Goal: Transaction & Acquisition: Purchase product/service

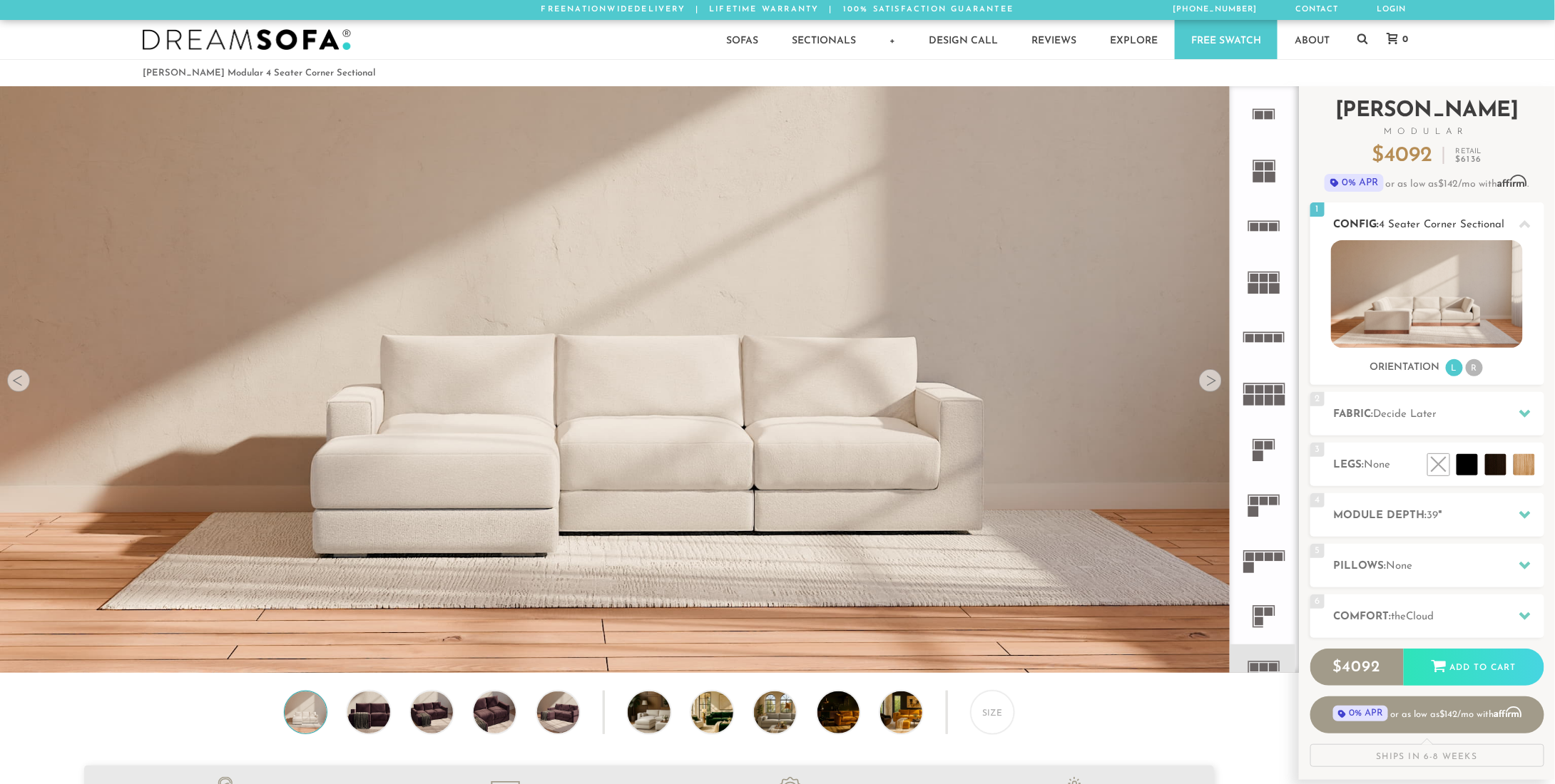
click at [1409, 222] on span "4 Seater Corner Sectional" at bounding box center [1442, 225] width 126 height 11
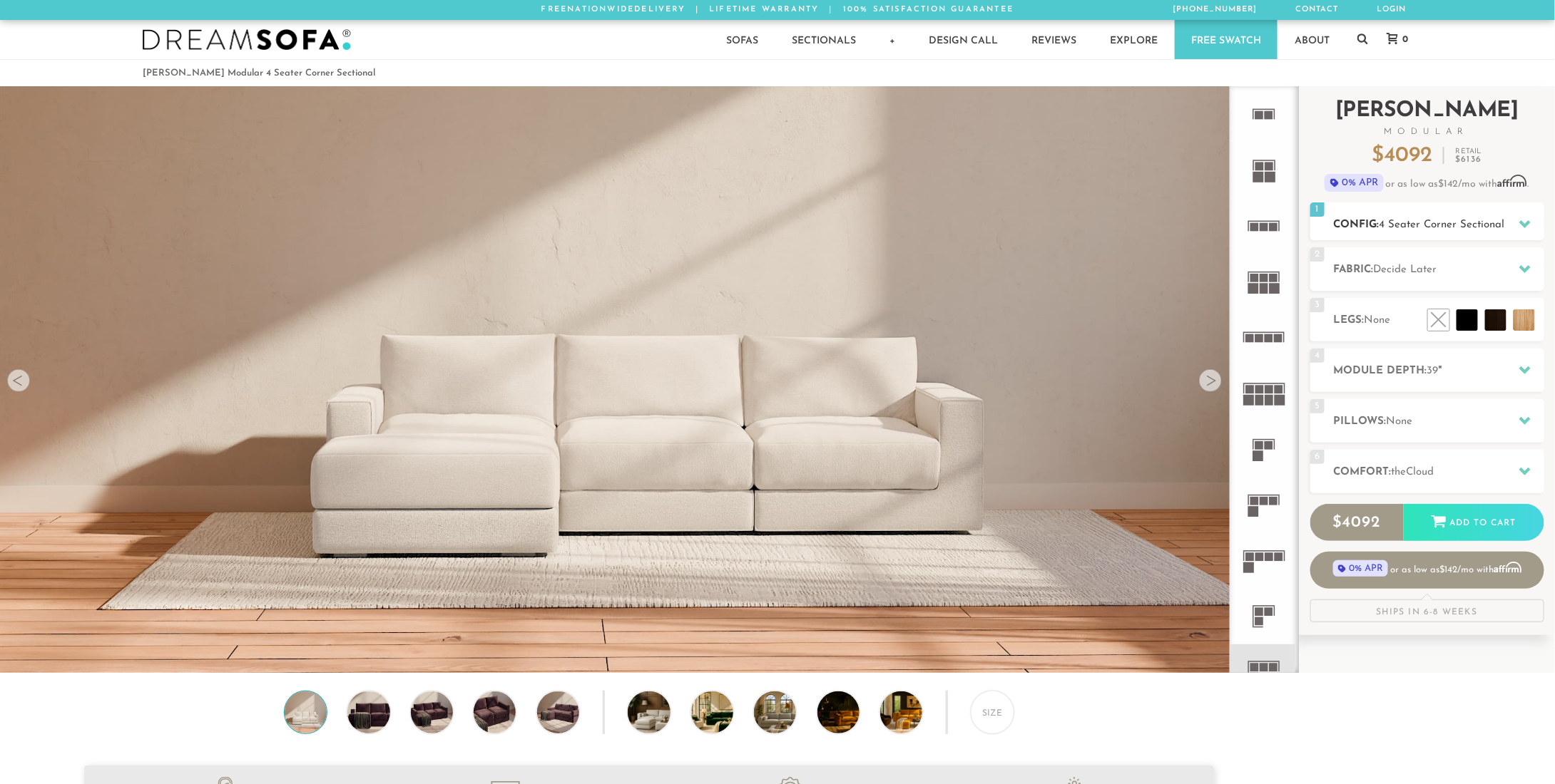
click at [1409, 222] on span "4 Seater Corner Sectional" at bounding box center [1442, 225] width 126 height 11
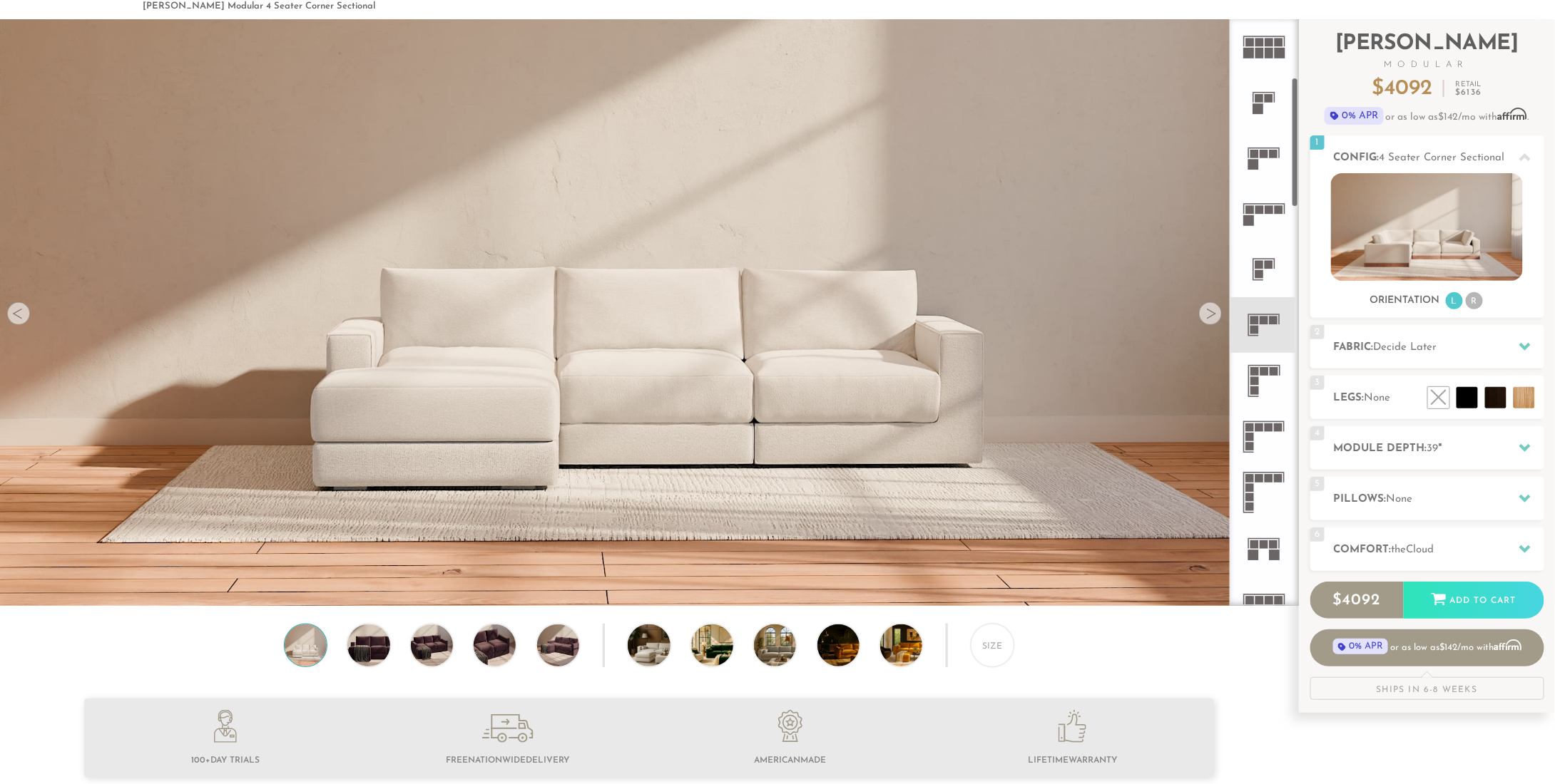
scroll to position [286, 0]
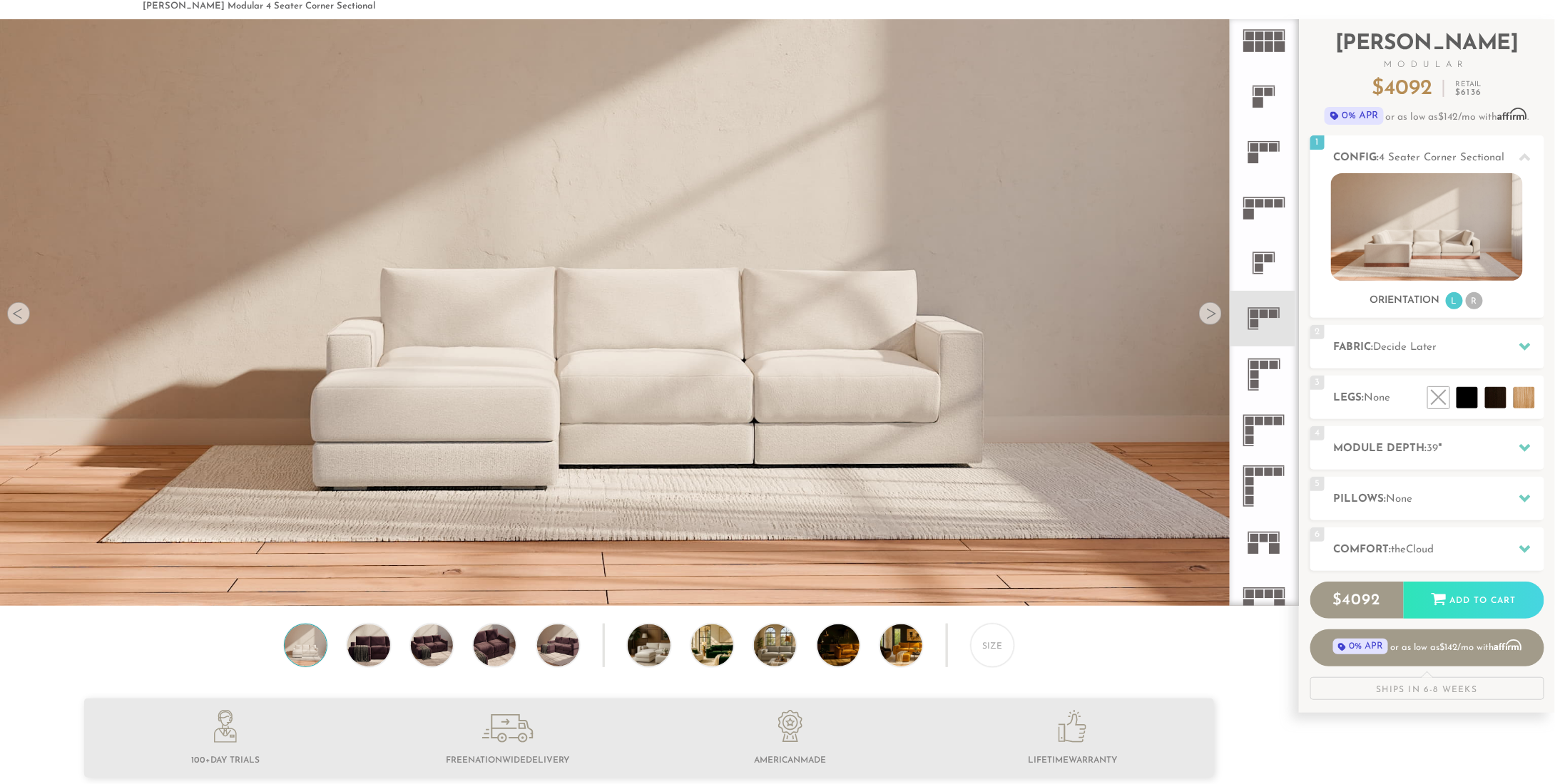
click at [1269, 364] on rect at bounding box center [1265, 365] width 9 height 9
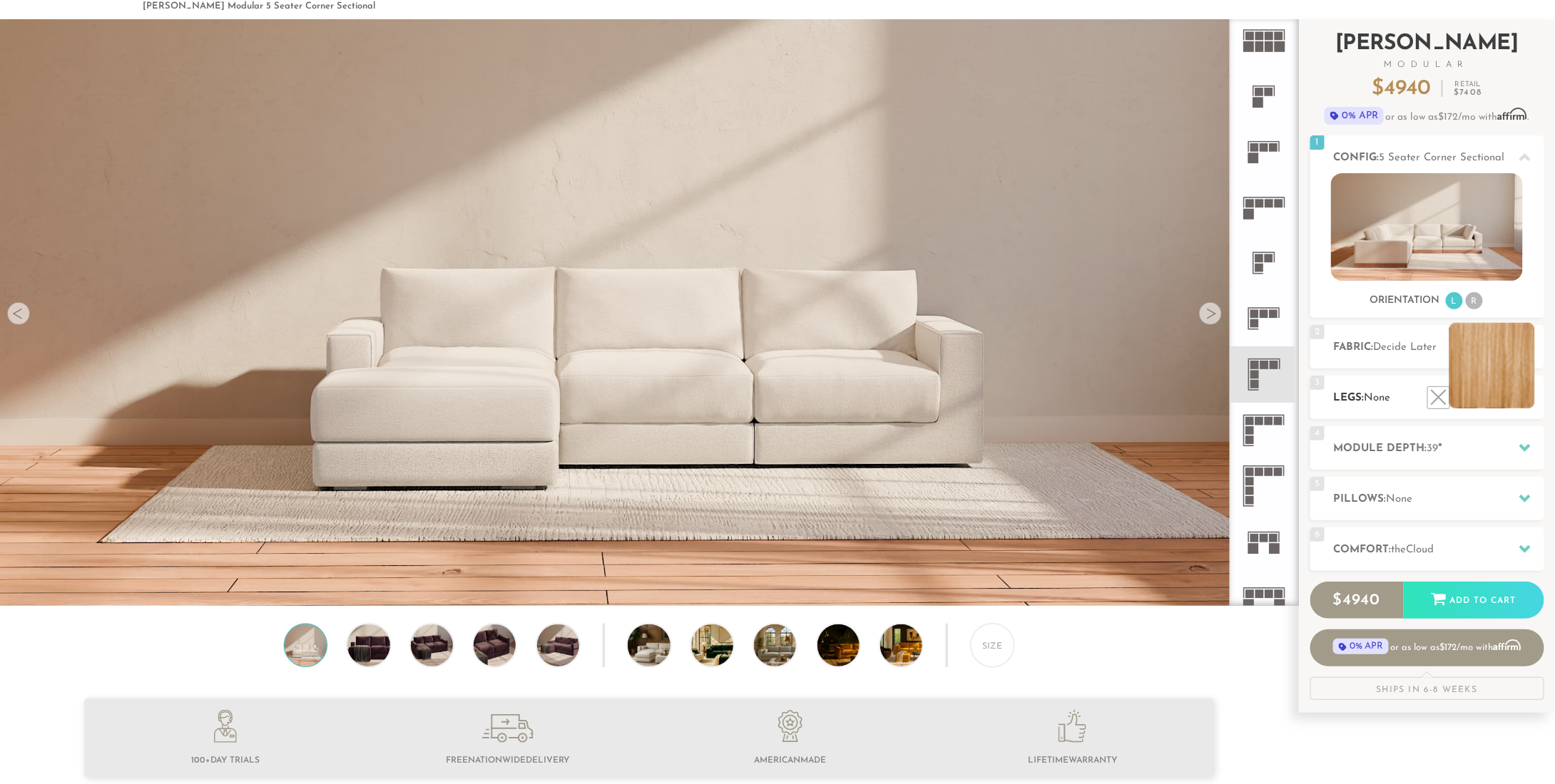
click at [1525, 403] on li at bounding box center [1492, 366] width 86 height 86
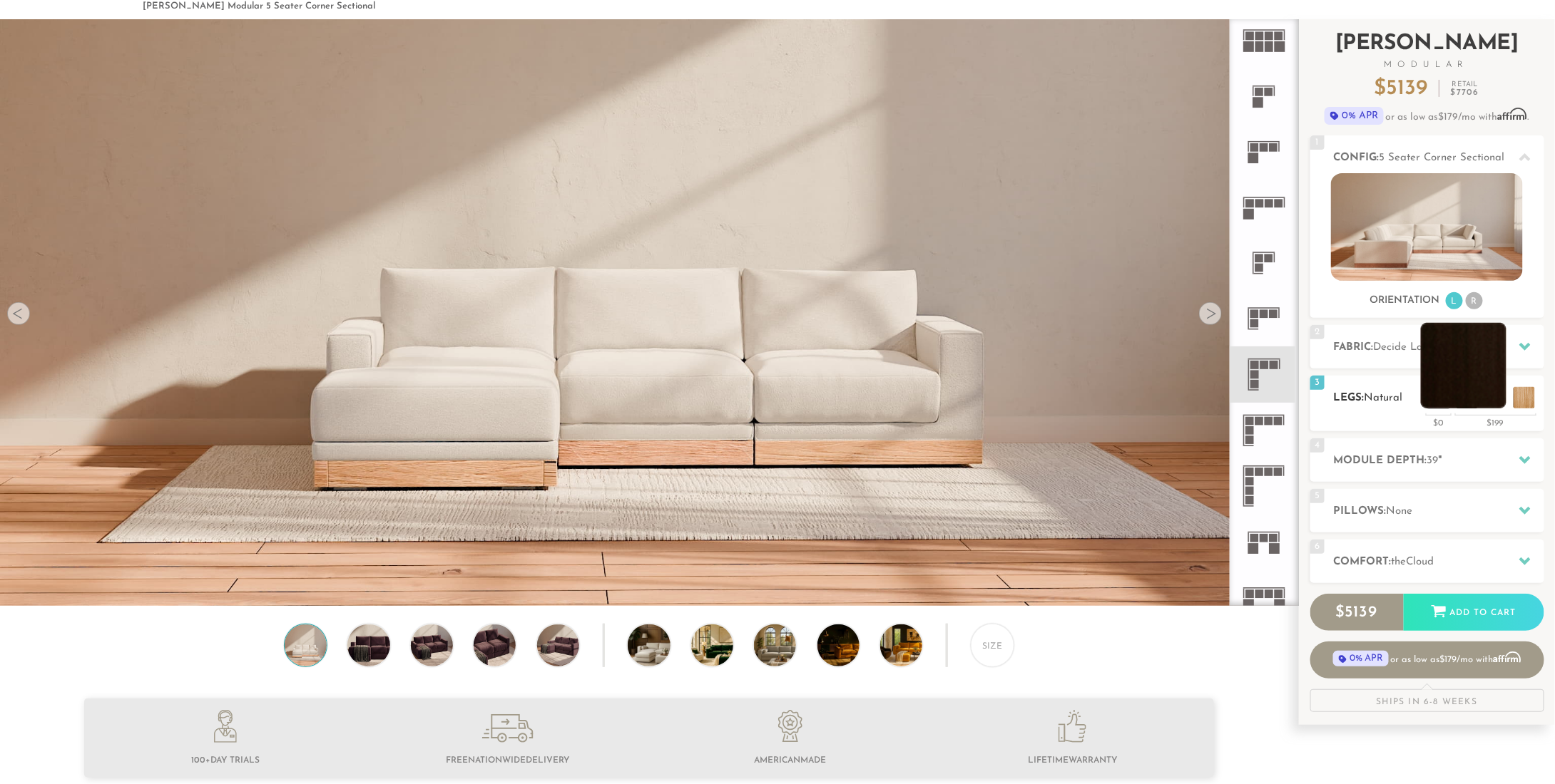
click at [1497, 403] on li at bounding box center [1464, 366] width 86 height 86
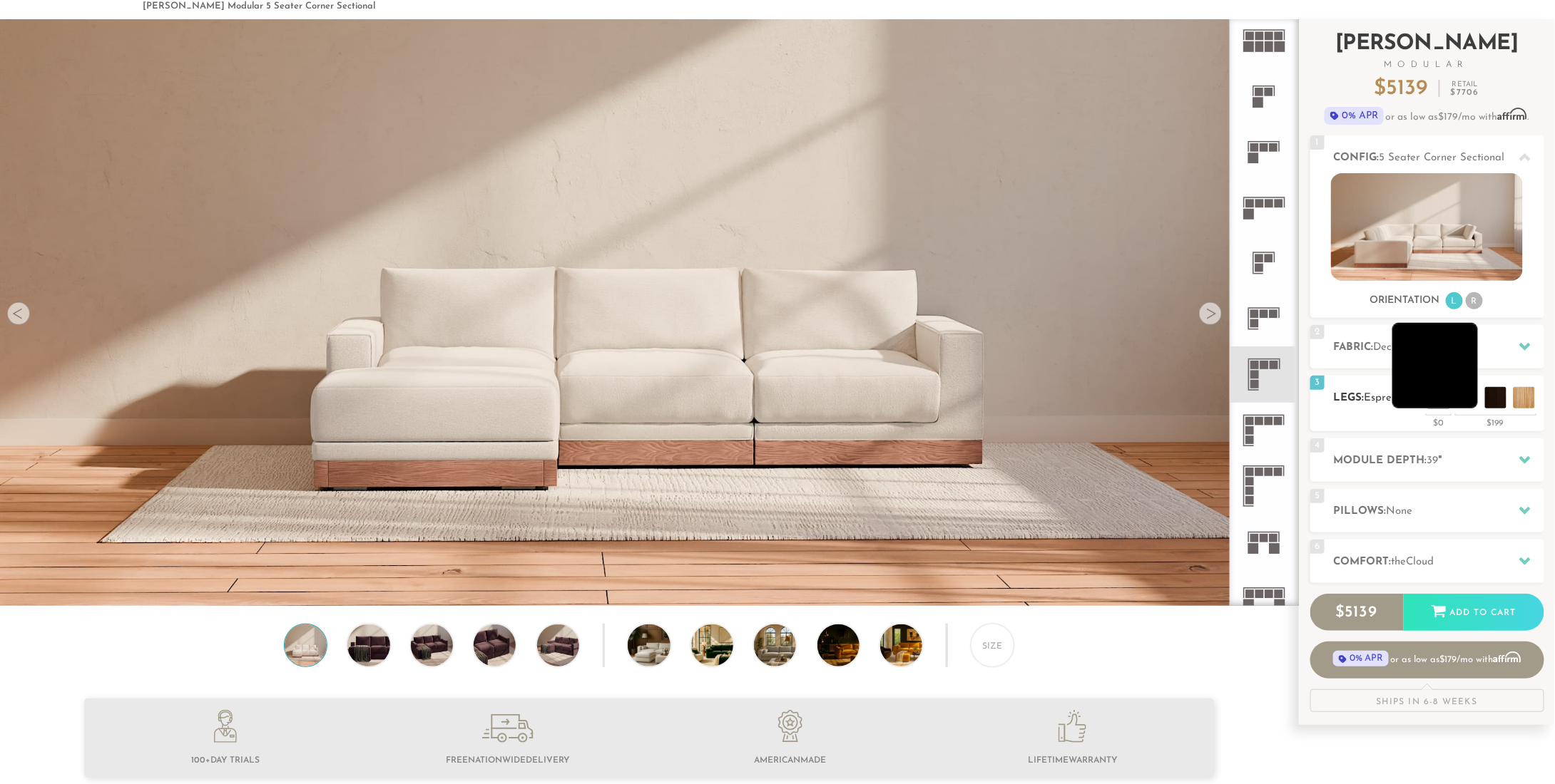
click at [1468, 400] on li at bounding box center [1435, 366] width 86 height 86
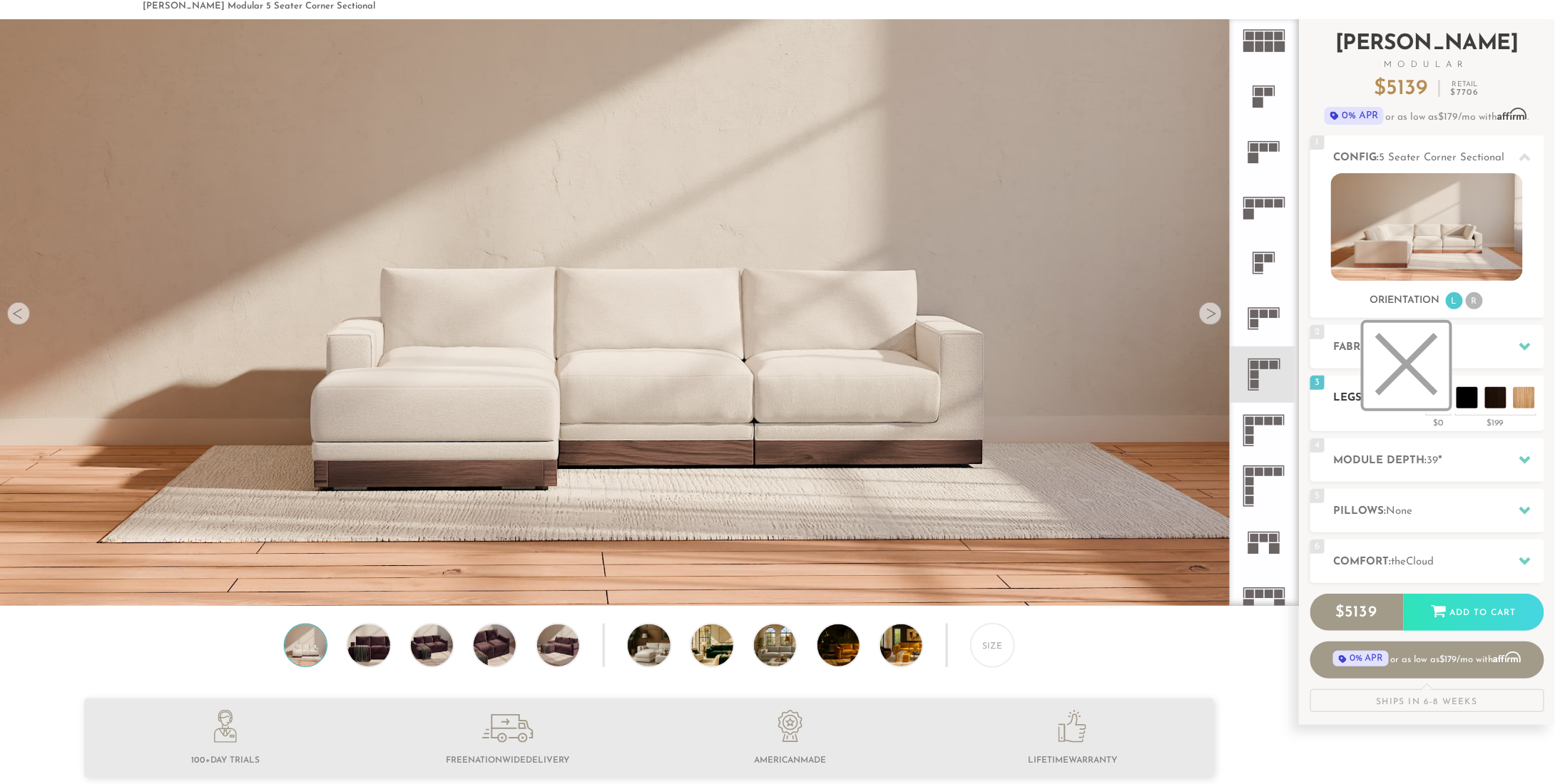
click at [1439, 399] on li at bounding box center [1407, 366] width 86 height 86
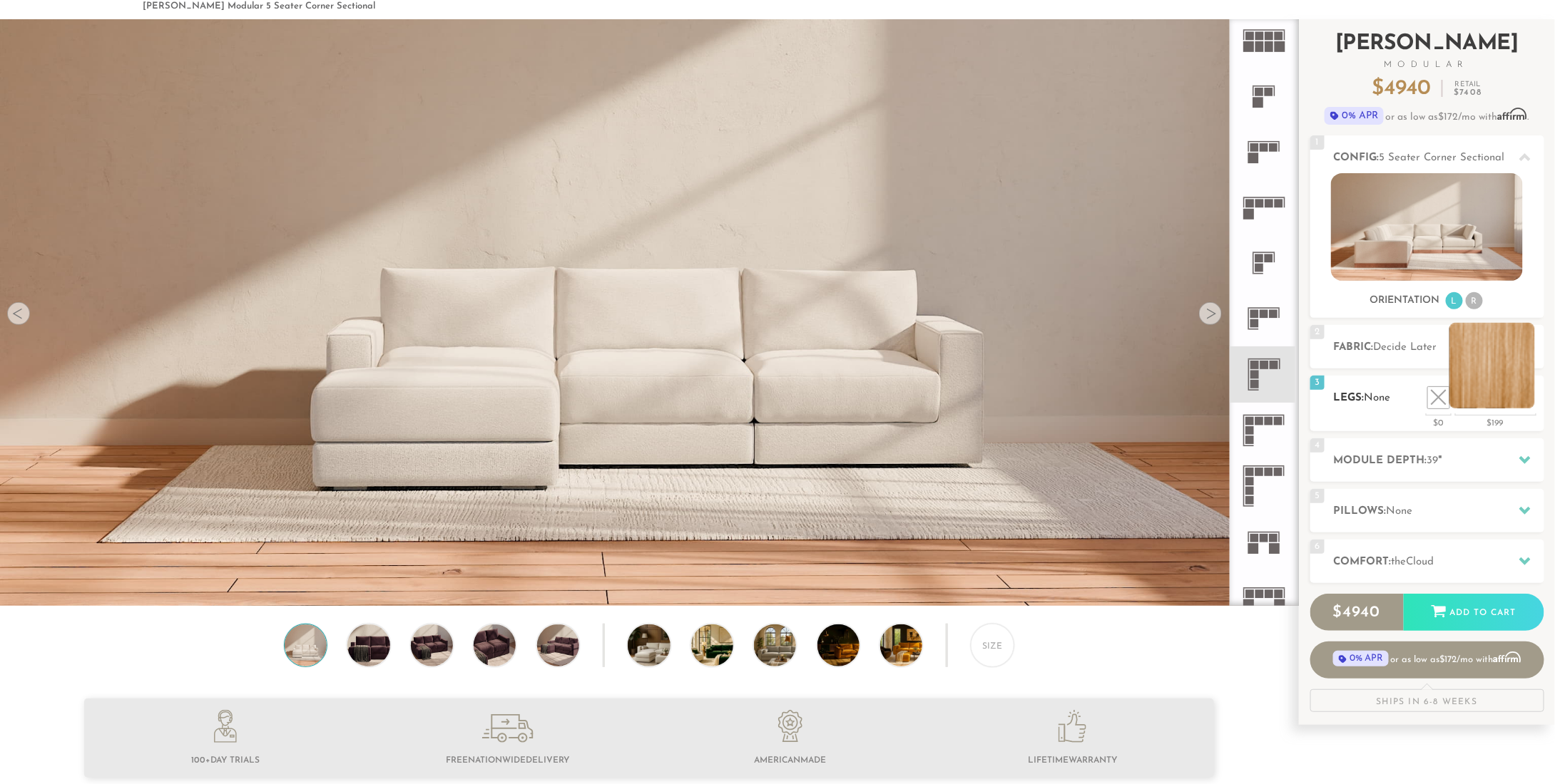
click at [1522, 404] on li at bounding box center [1492, 366] width 86 height 86
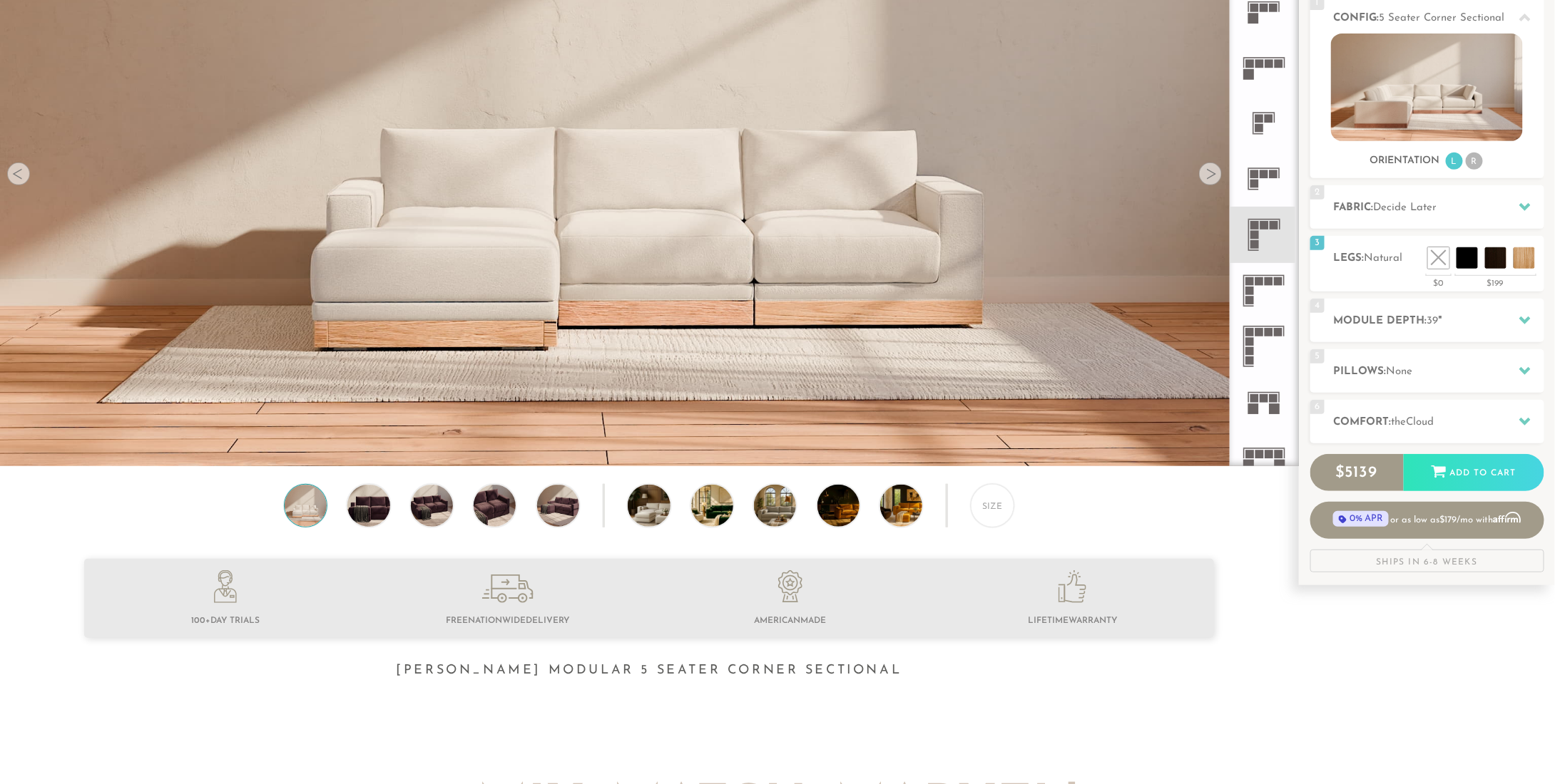
scroll to position [211, 0]
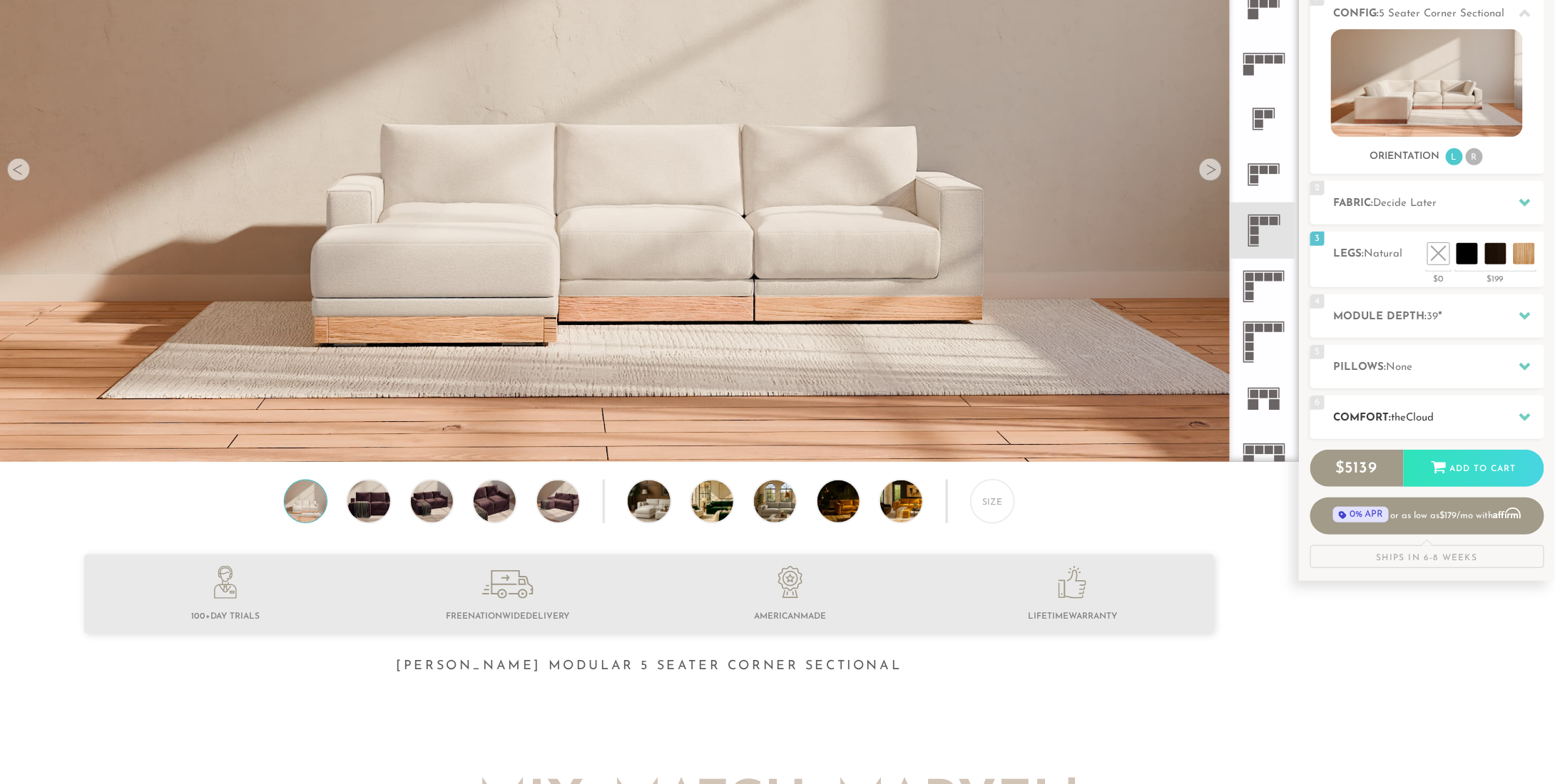
click at [1425, 423] on span "Cloud" at bounding box center [1421, 418] width 28 height 11
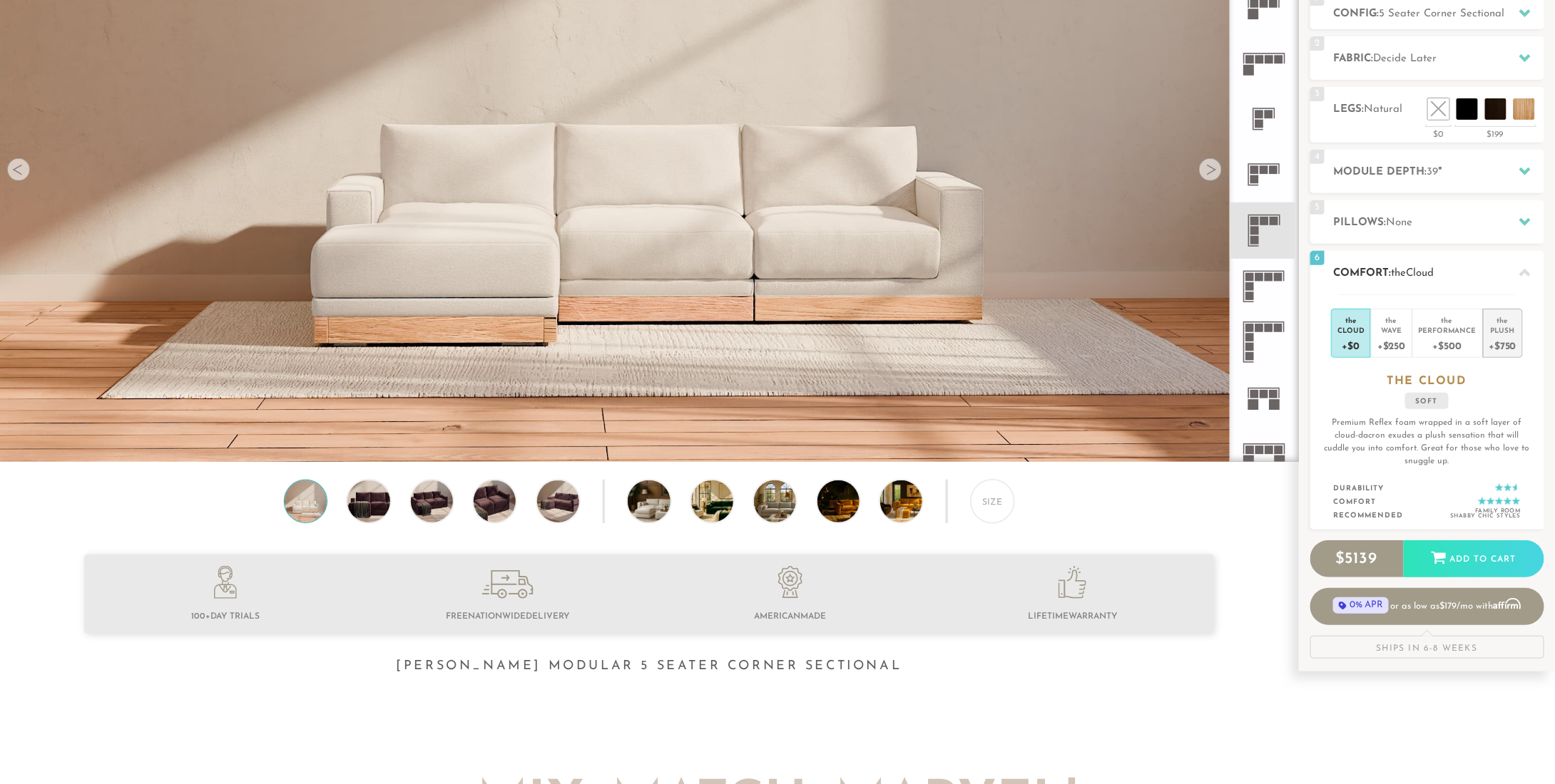
click at [1493, 337] on div "+$750" at bounding box center [1503, 345] width 27 height 20
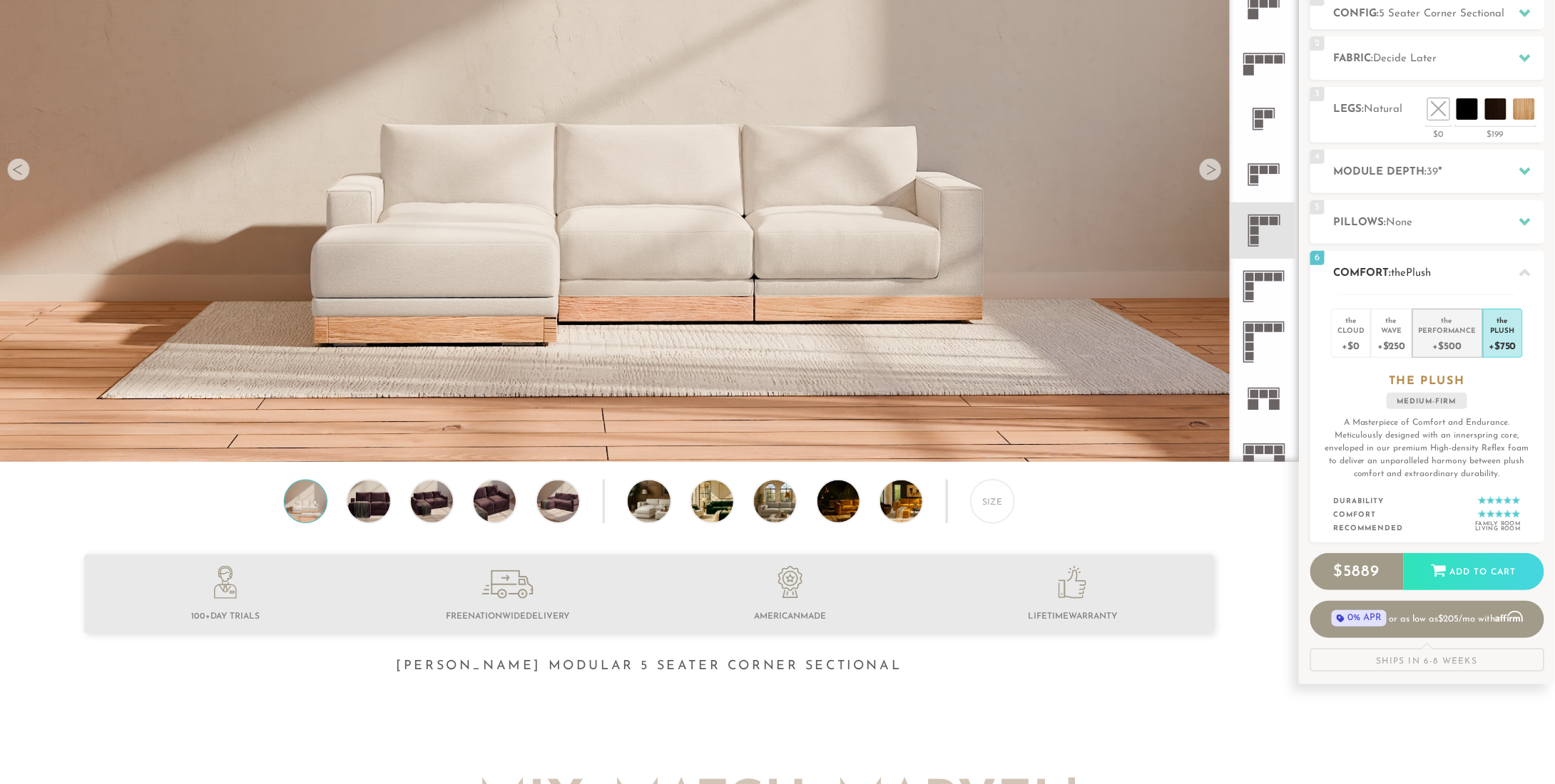
click at [1462, 327] on div "Performance" at bounding box center [1447, 330] width 57 height 10
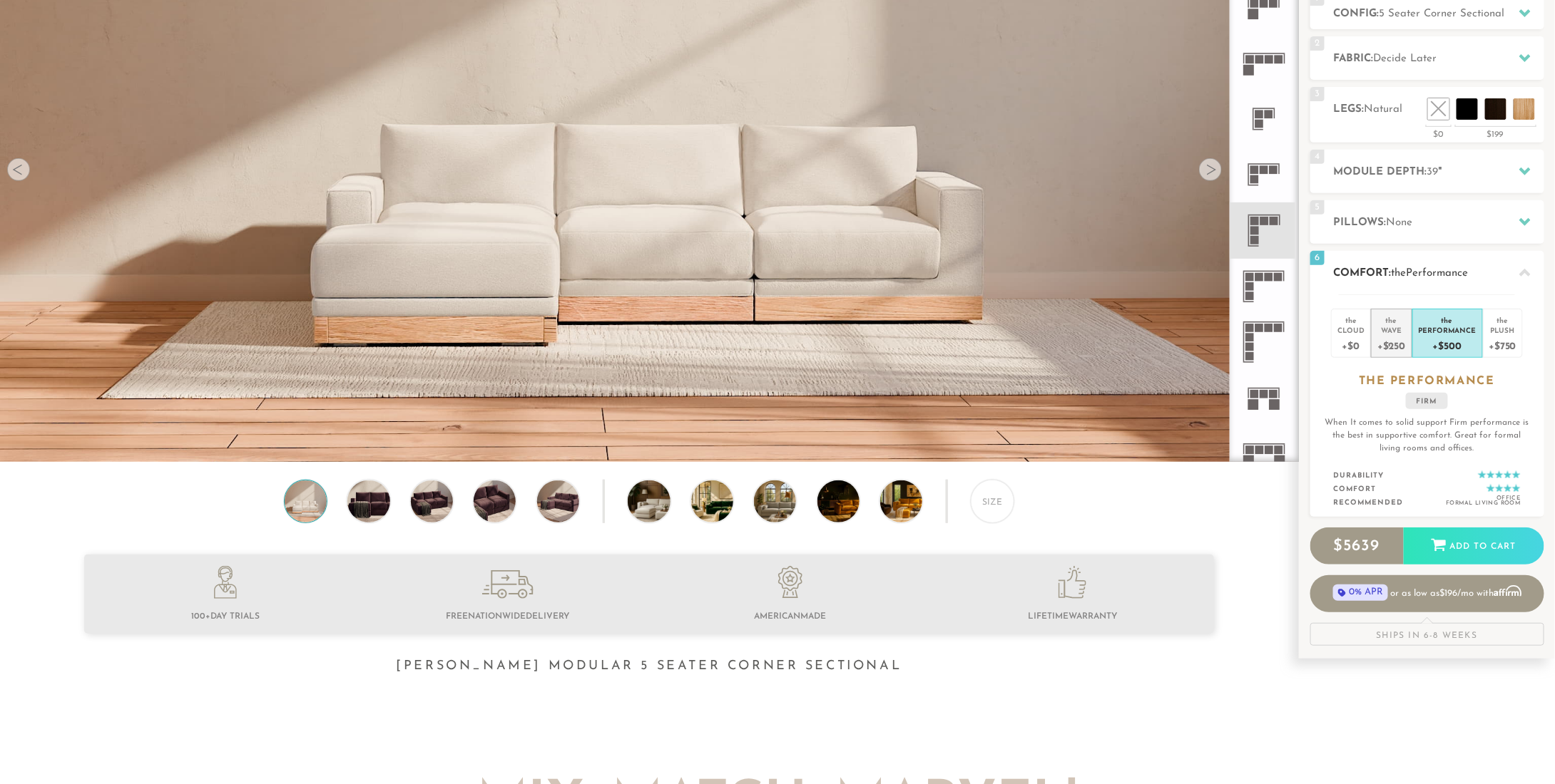
click at [1397, 337] on div "+$250" at bounding box center [1391, 345] width 28 height 20
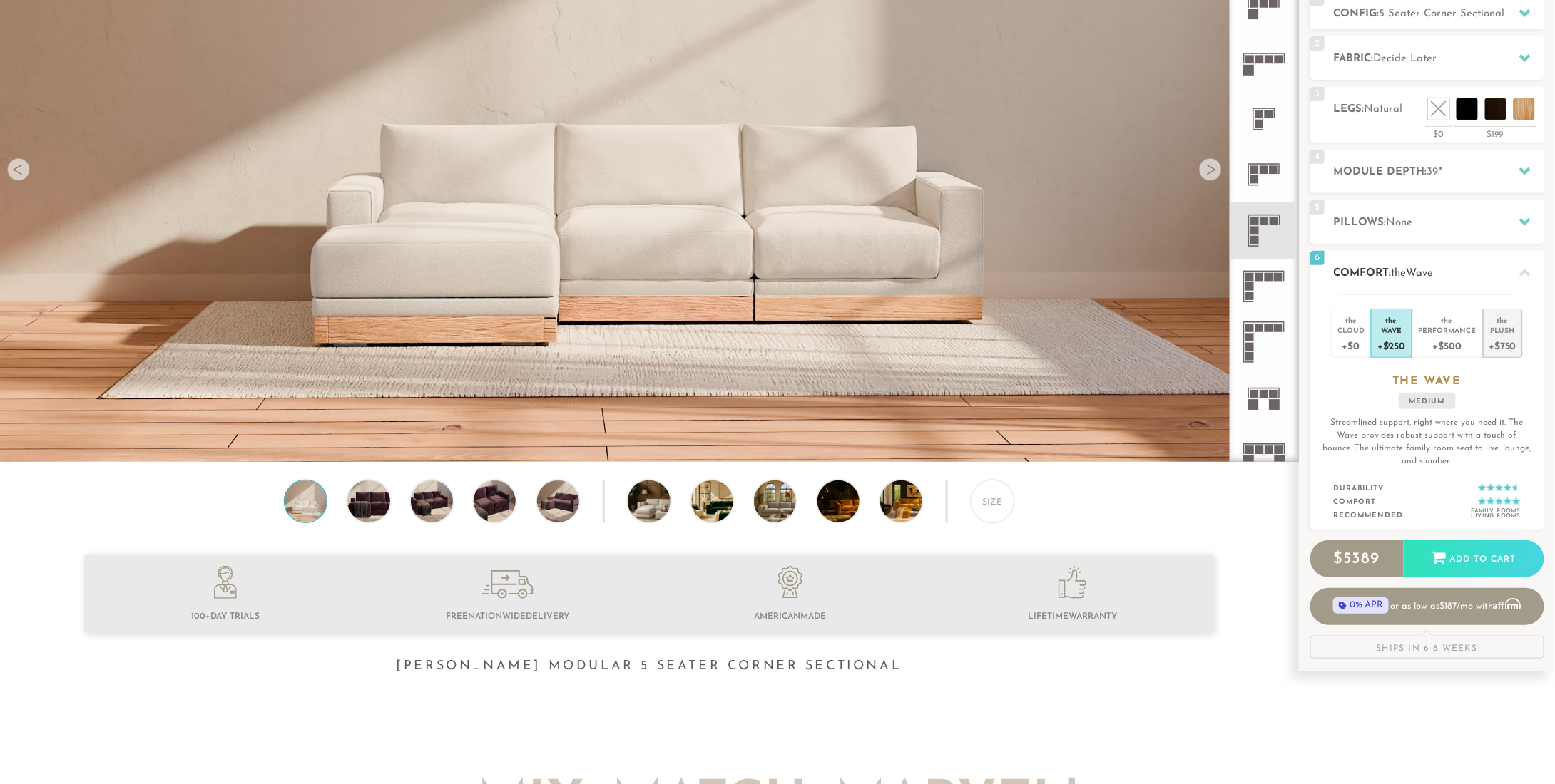
click at [1513, 341] on div "+$750" at bounding box center [1503, 345] width 27 height 20
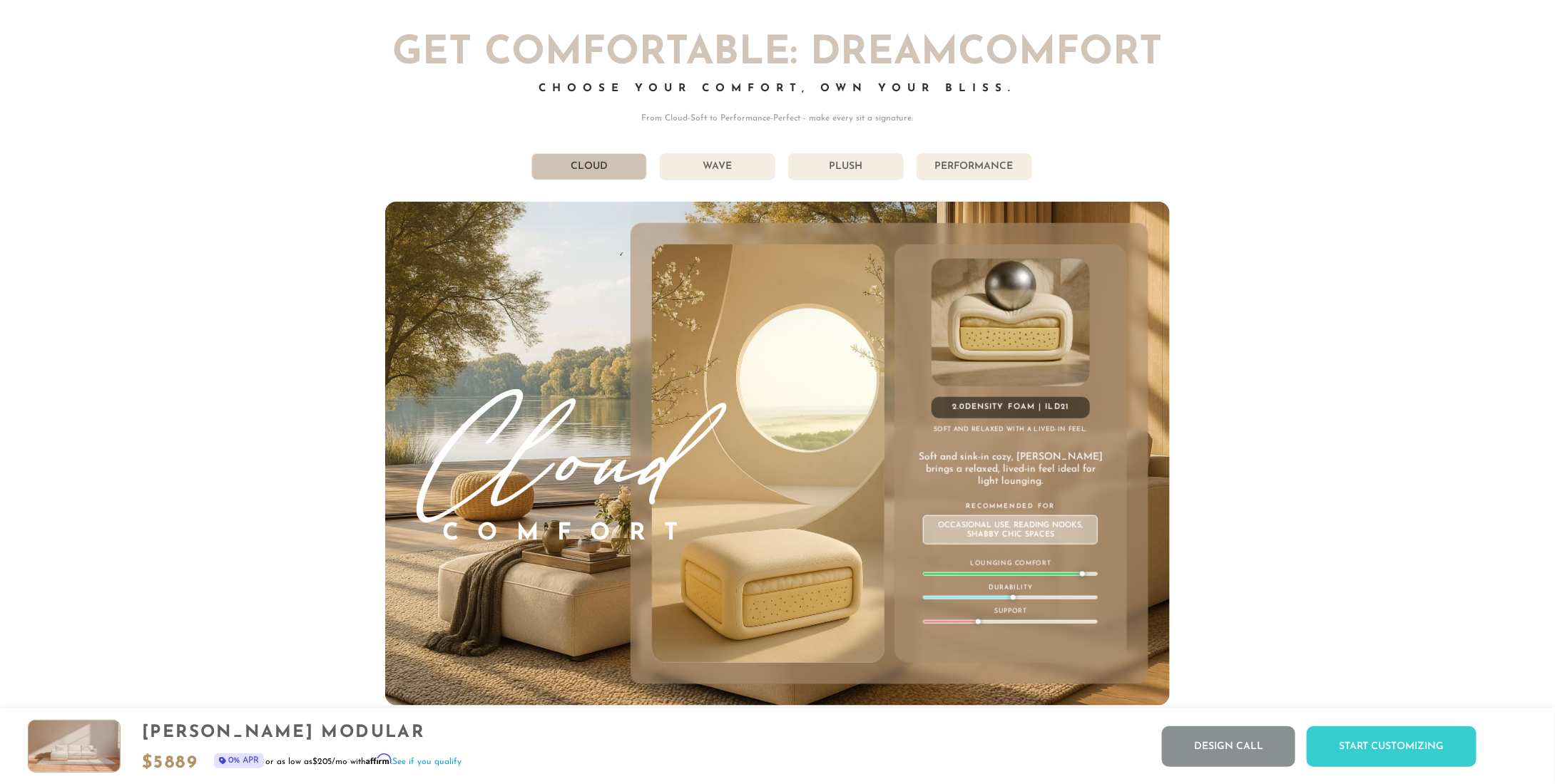
scroll to position [8608, 0]
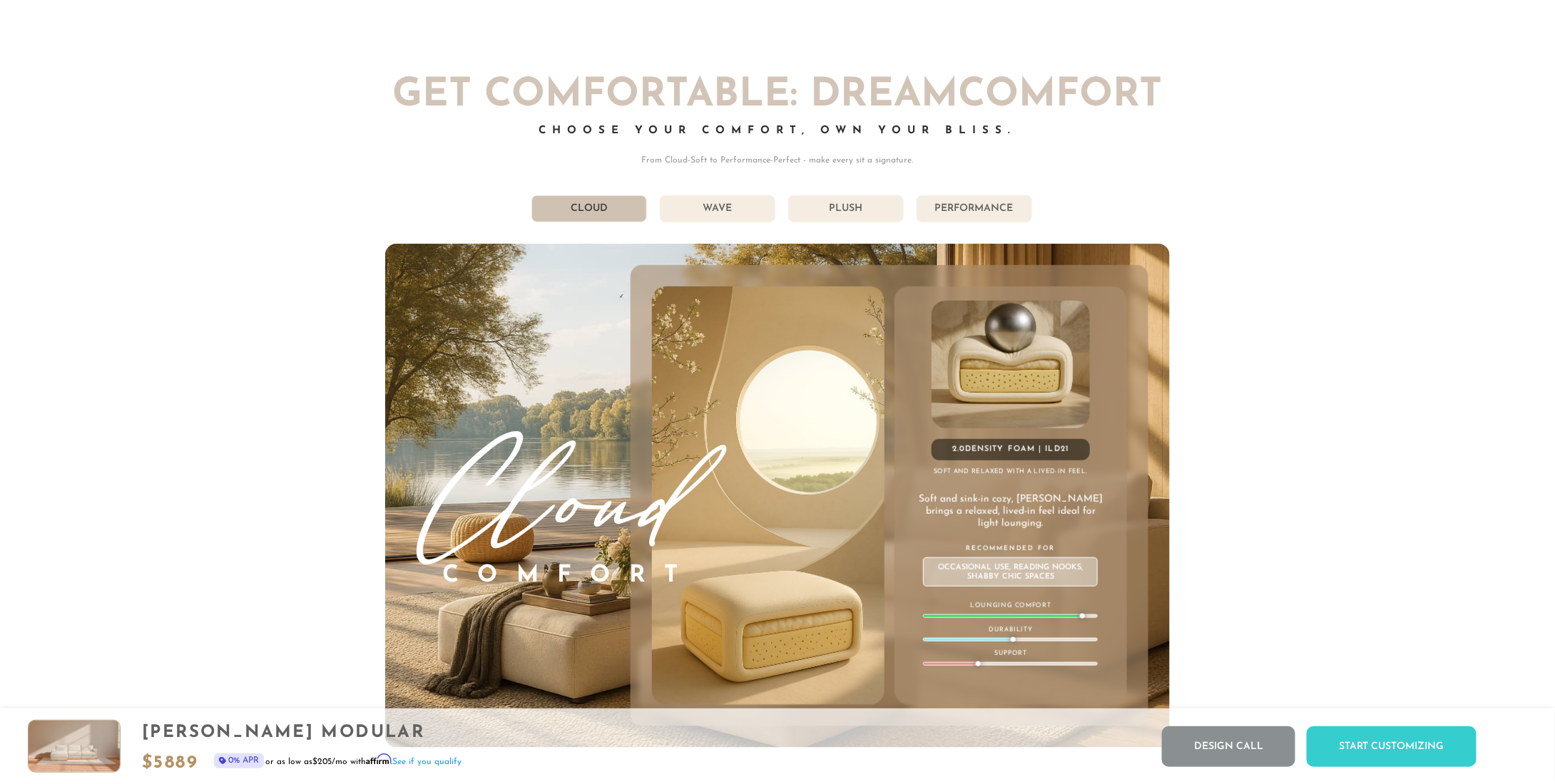
click at [835, 211] on li "Plush" at bounding box center [845, 209] width 116 height 27
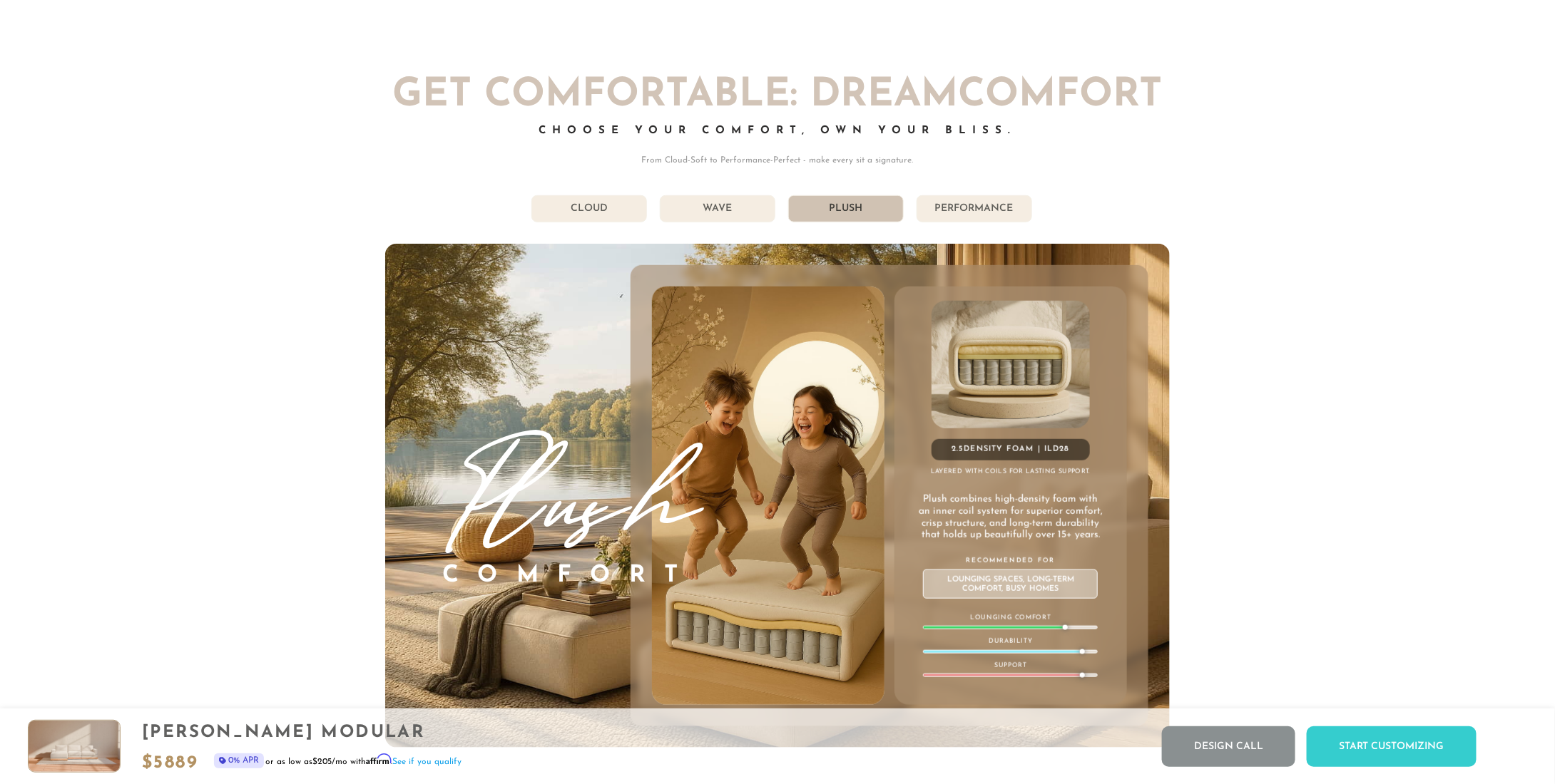
click at [965, 213] on li "Performance" at bounding box center [974, 209] width 116 height 27
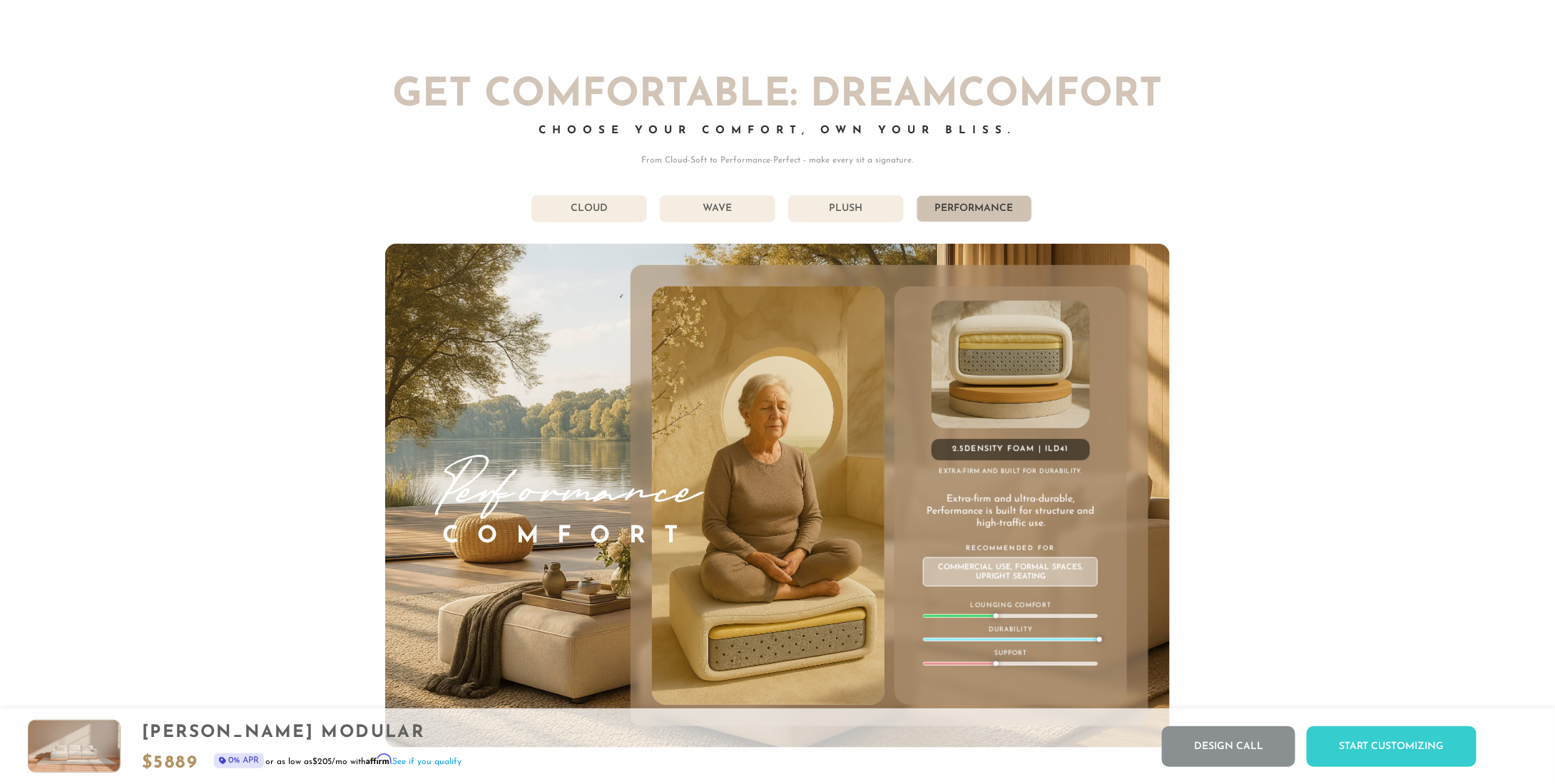
click at [715, 211] on li "Wave" at bounding box center [718, 209] width 116 height 27
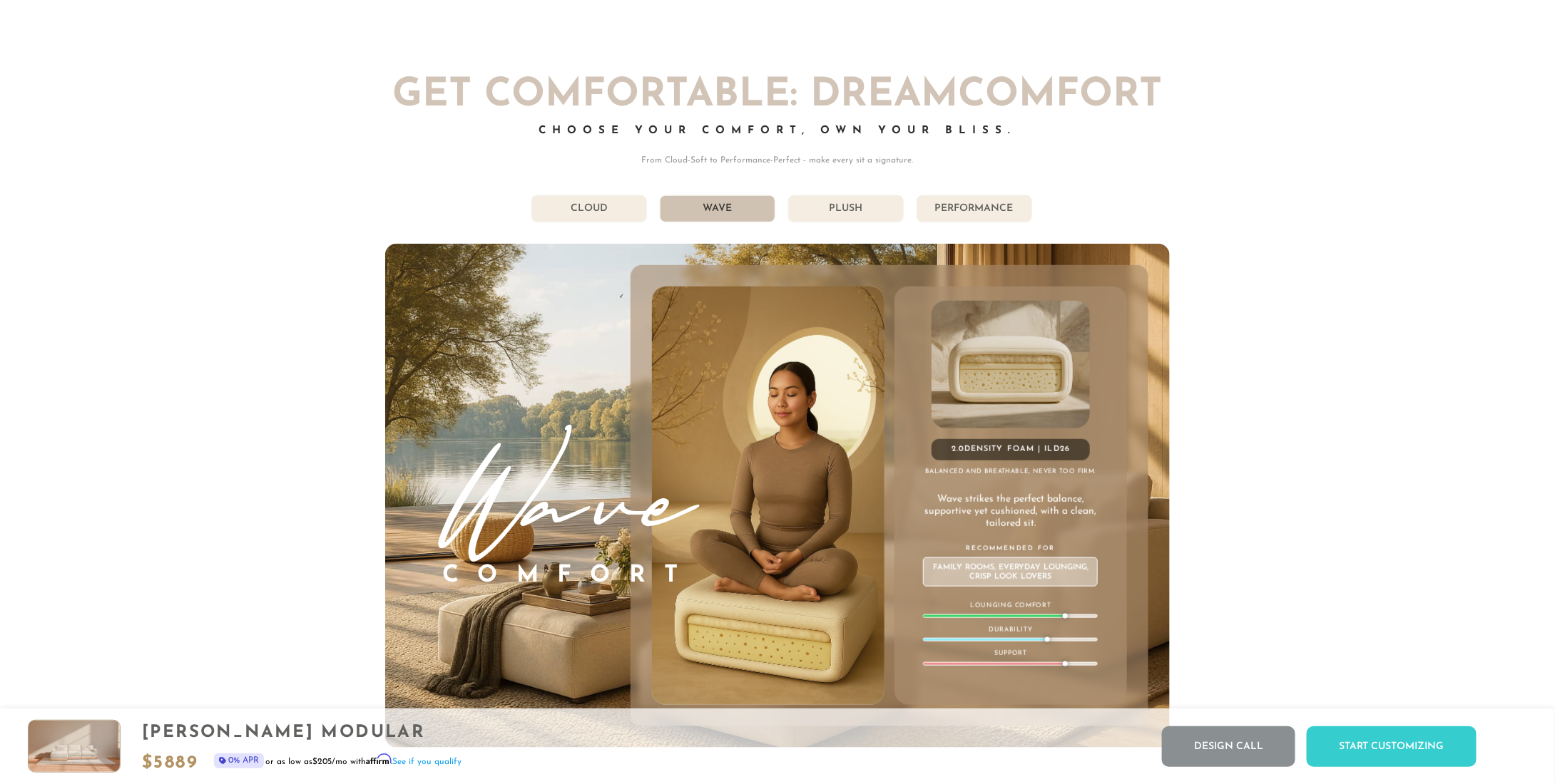
click at [822, 207] on li "Plush" at bounding box center [845, 209] width 116 height 27
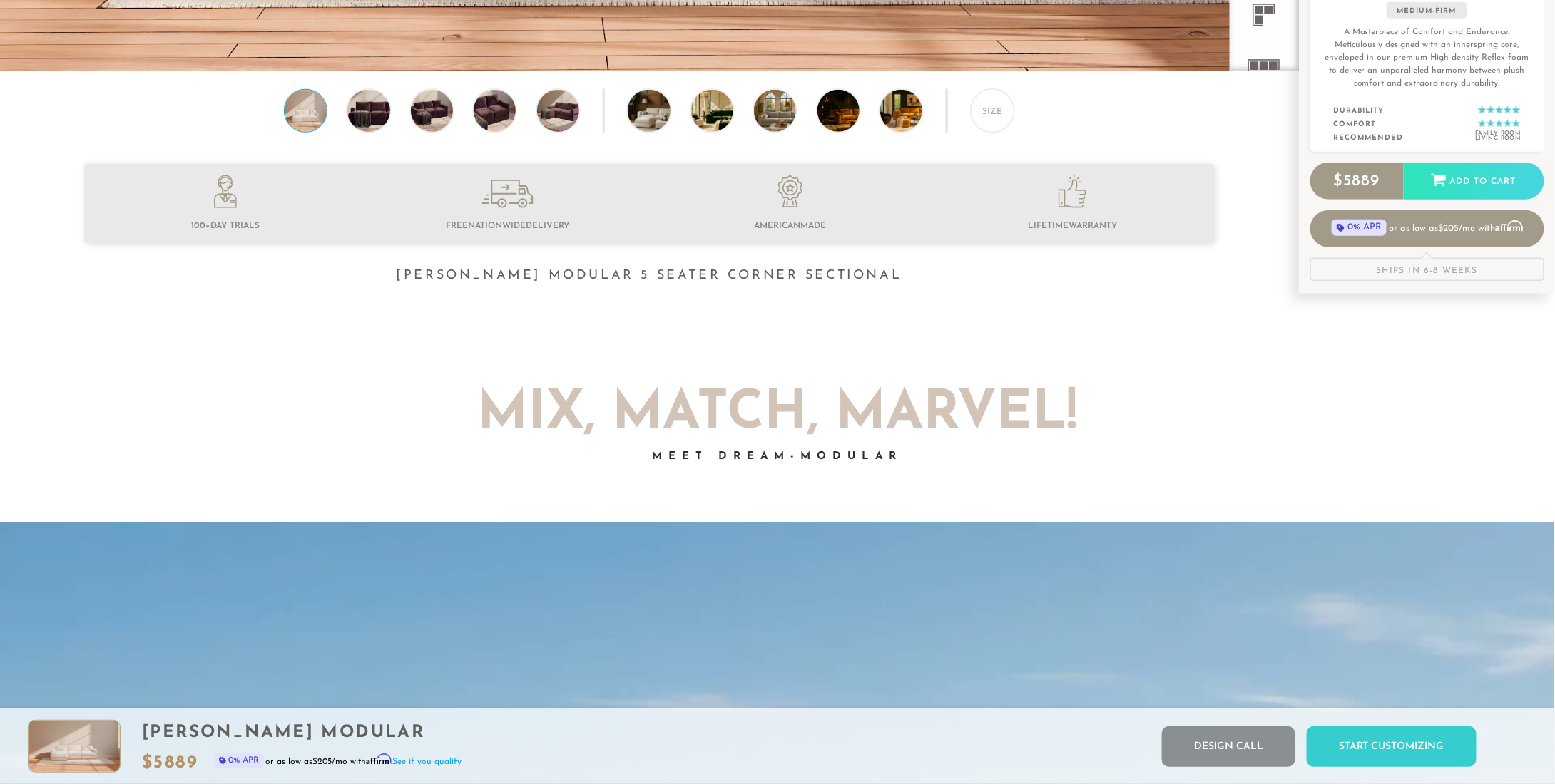
scroll to position [0, 0]
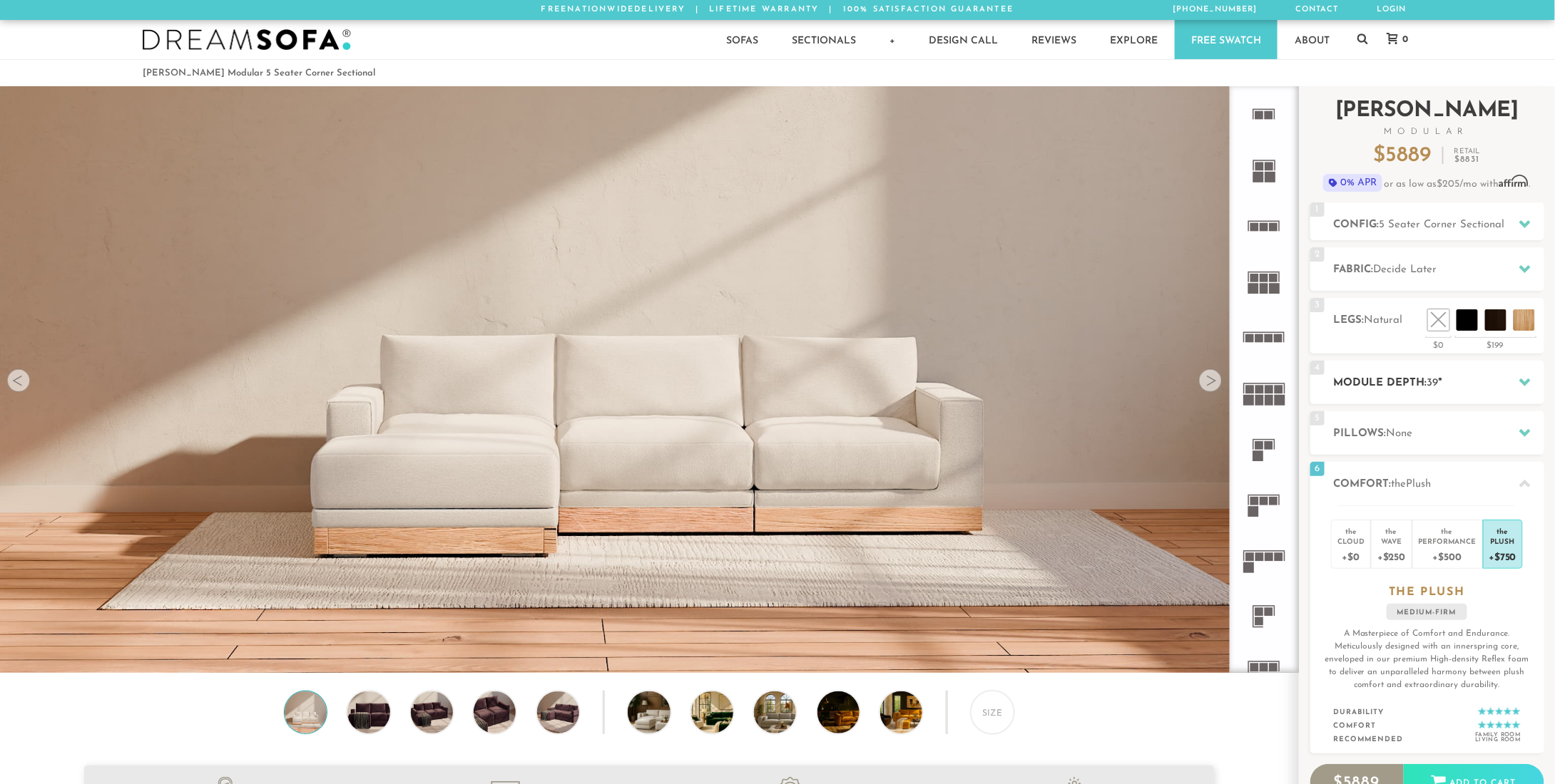
click at [1379, 382] on h2 "Module Depth: 39 "" at bounding box center [1439, 383] width 210 height 17
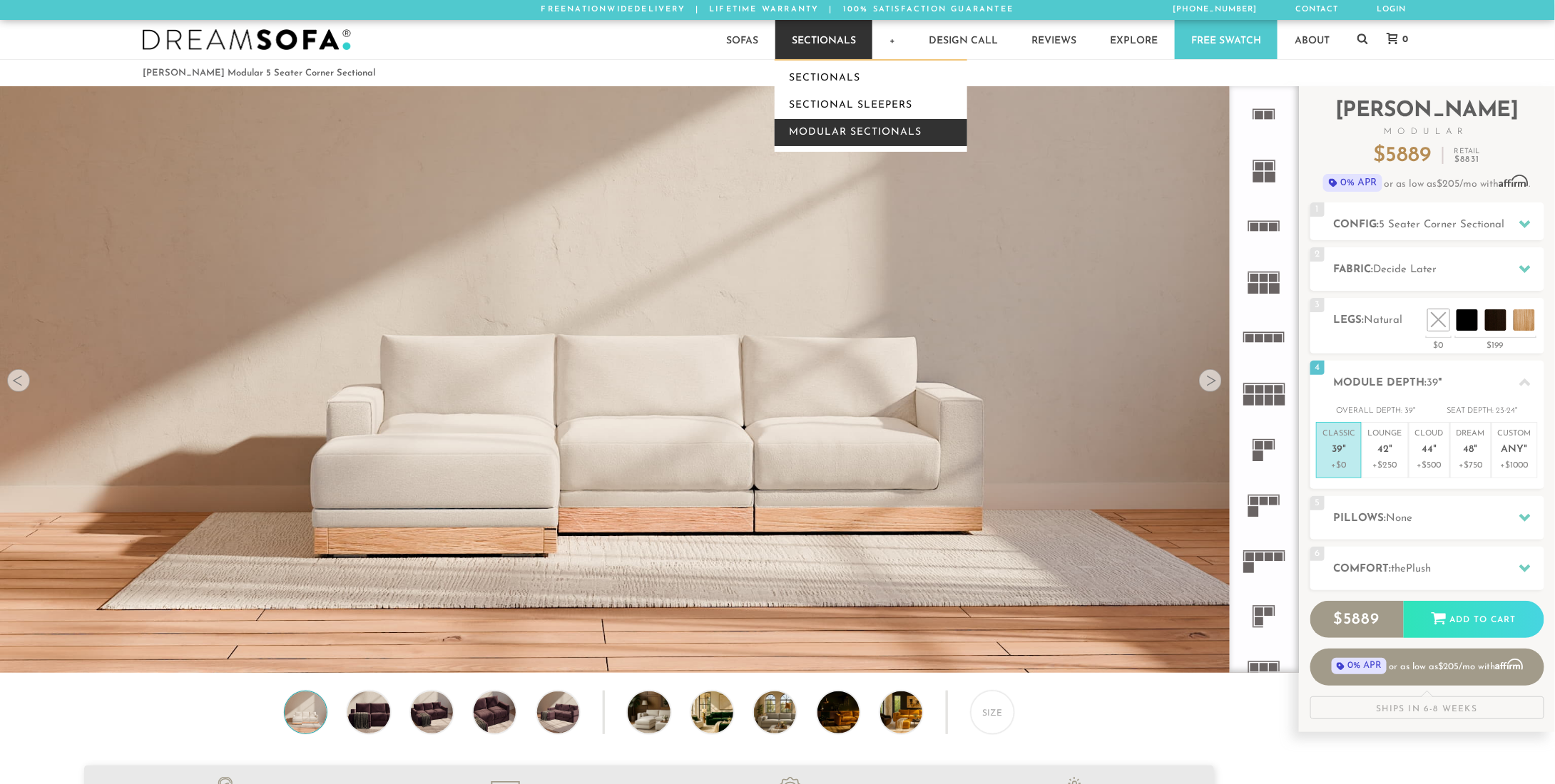
click at [885, 127] on link "Modular Sectionals" at bounding box center [871, 132] width 193 height 27
